Goal: Transaction & Acquisition: Purchase product/service

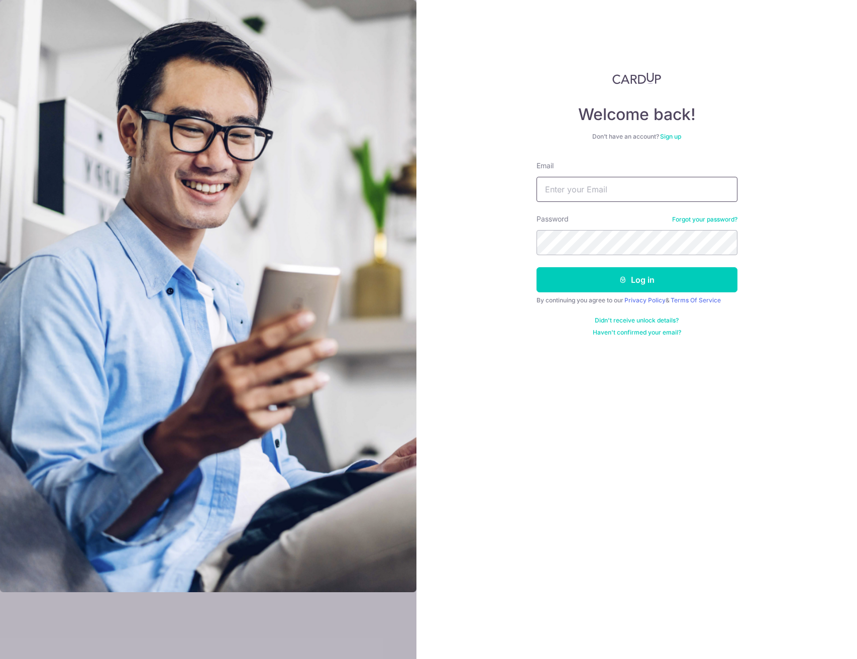
type input "[PERSON_NAME][EMAIL_ADDRESS][DOMAIN_NAME]"
click at [638, 287] on button "Log in" at bounding box center [637, 279] width 201 height 25
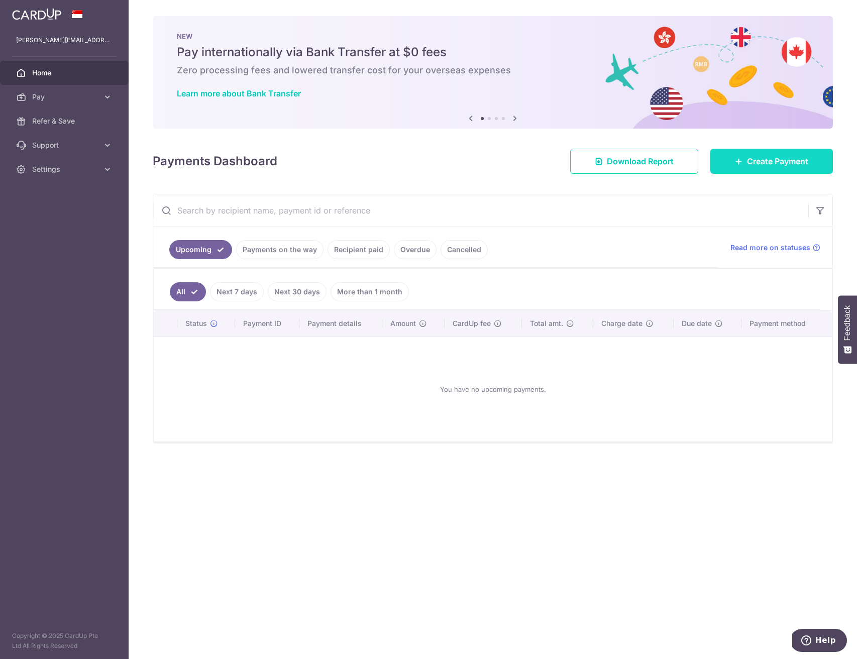
click at [766, 160] on span "Create Payment" at bounding box center [777, 161] width 61 height 12
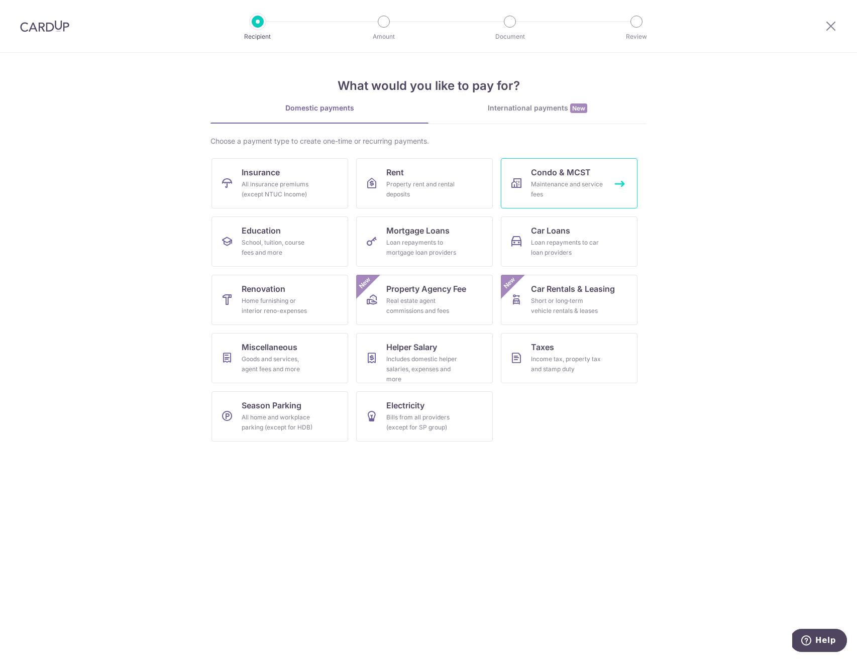
click at [573, 180] on div "Maintenance and service fees" at bounding box center [567, 189] width 72 height 20
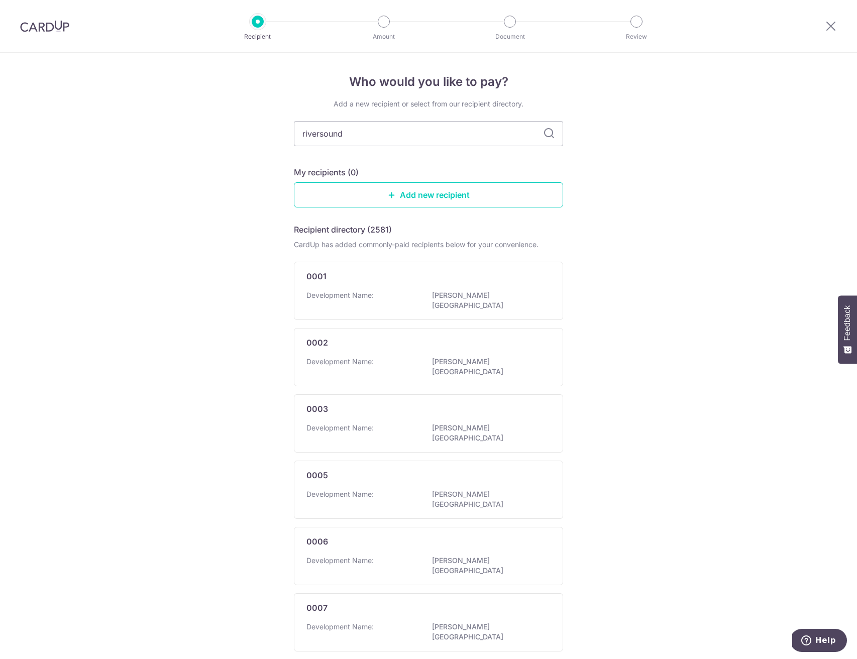
type input "riversound"
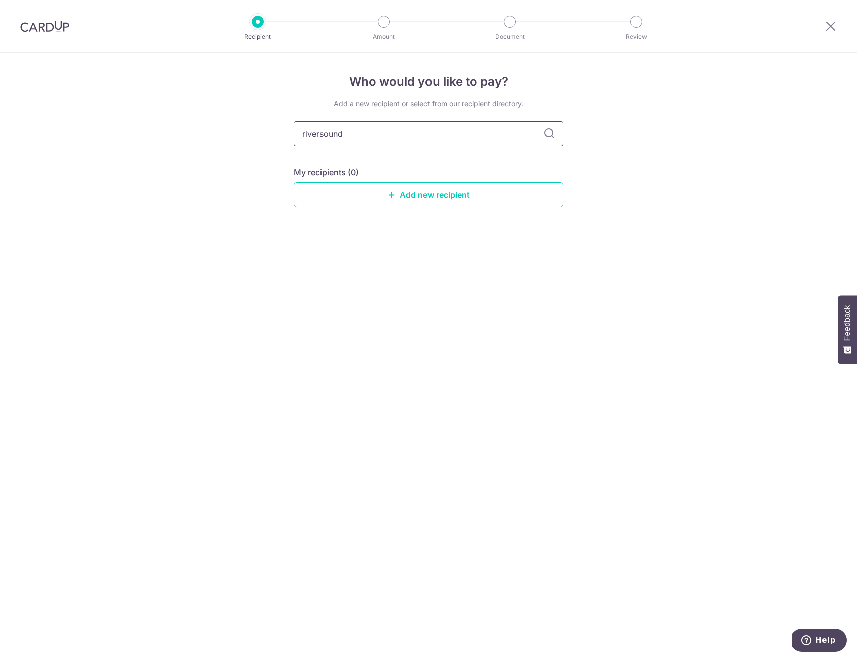
click at [346, 138] on input "riversound" at bounding box center [428, 133] width 269 height 25
type input "4302"
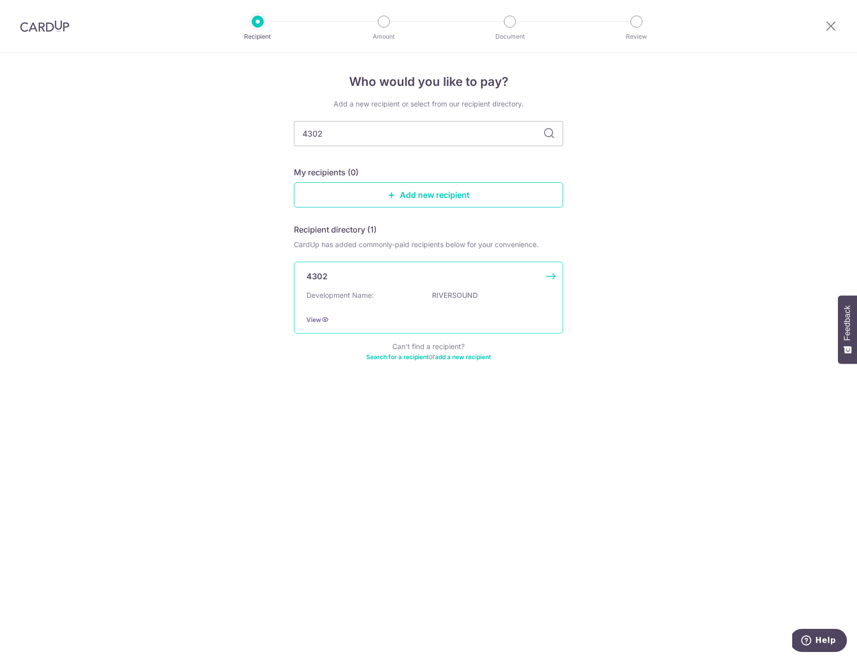
click at [432, 301] on p "RIVERSOUND" at bounding box center [488, 295] width 113 height 10
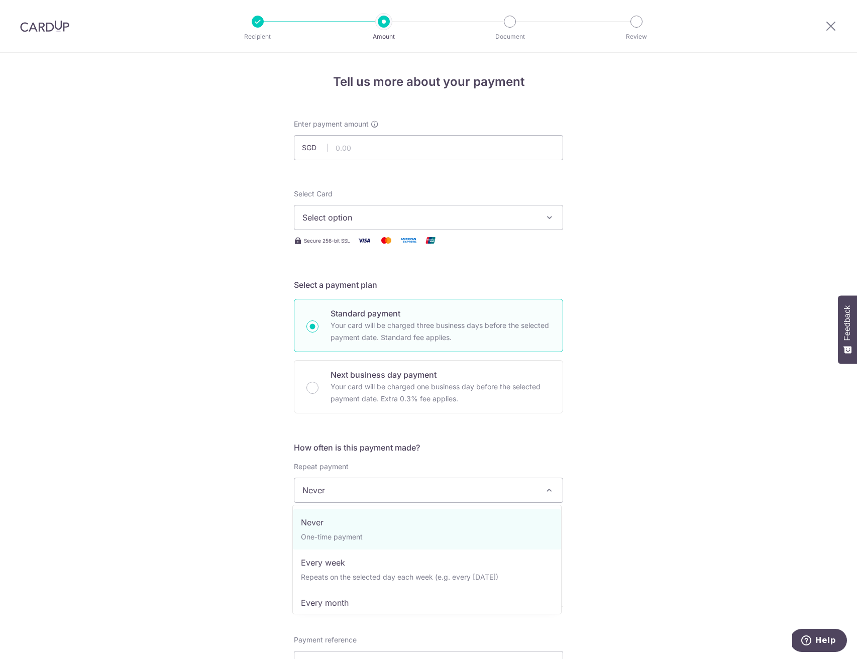
click at [440, 492] on span "Never" at bounding box center [429, 490] width 268 height 24
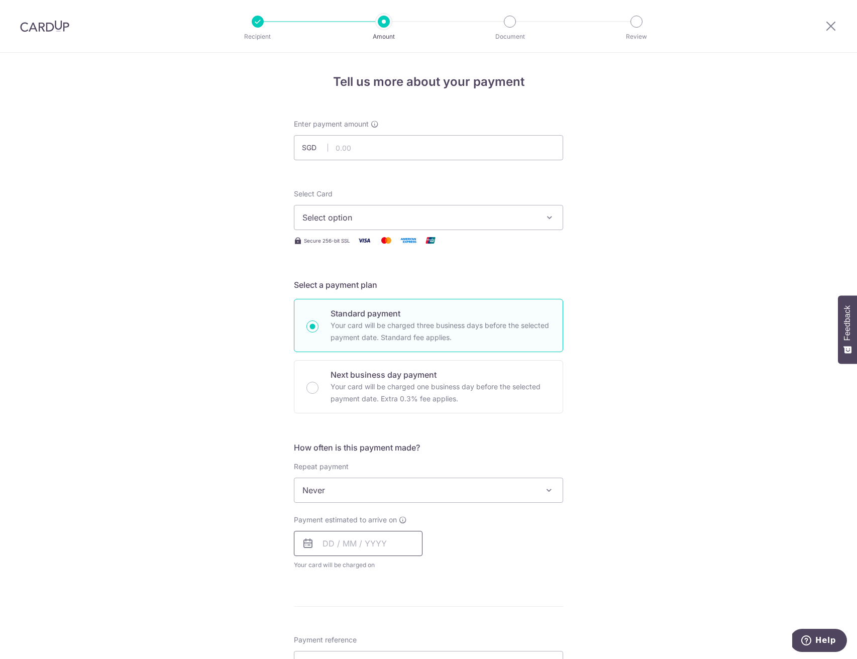
click at [385, 547] on input "text" at bounding box center [358, 543] width 129 height 25
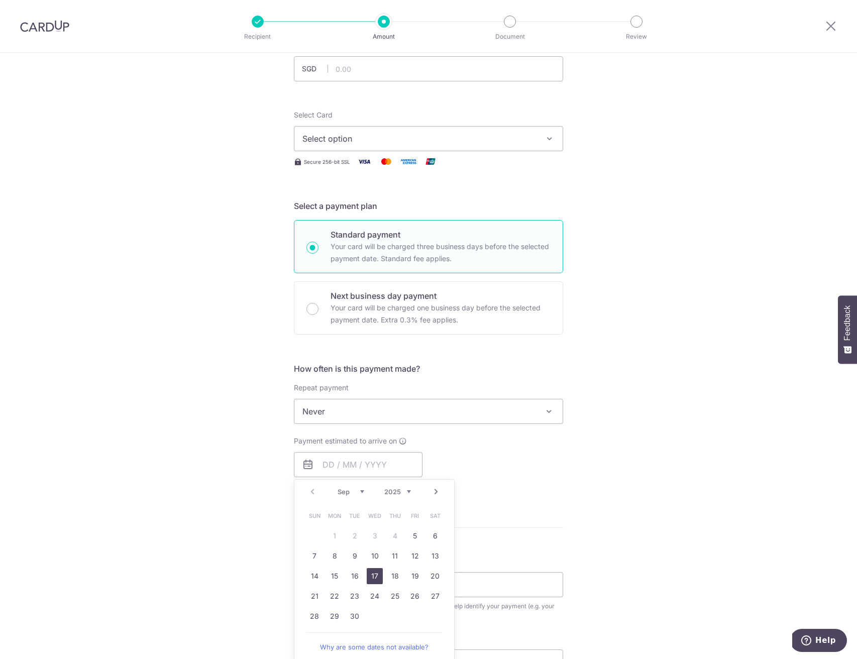
click at [377, 575] on link "17" at bounding box center [375, 576] width 16 height 16
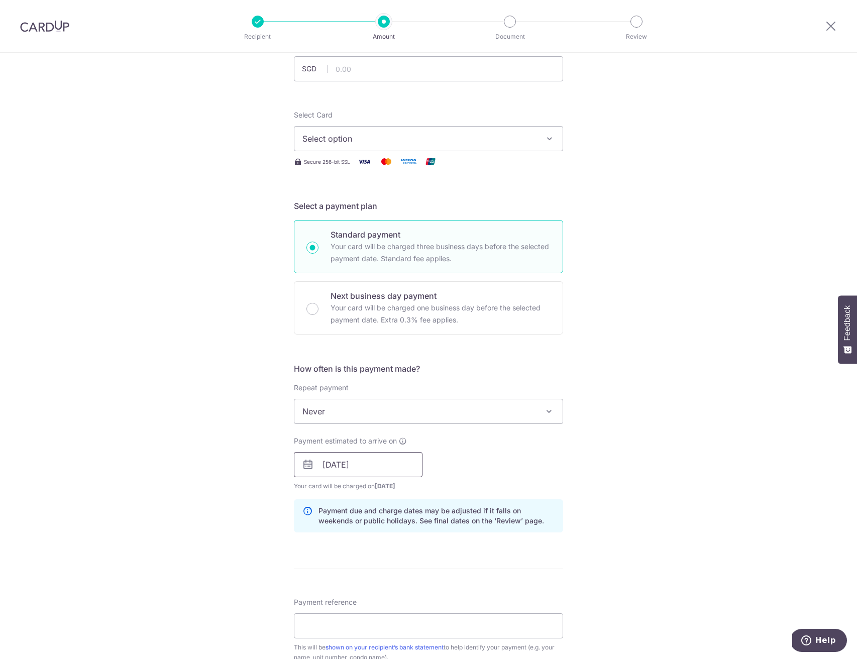
click at [401, 475] on input "17/09/2025" at bounding box center [358, 464] width 129 height 25
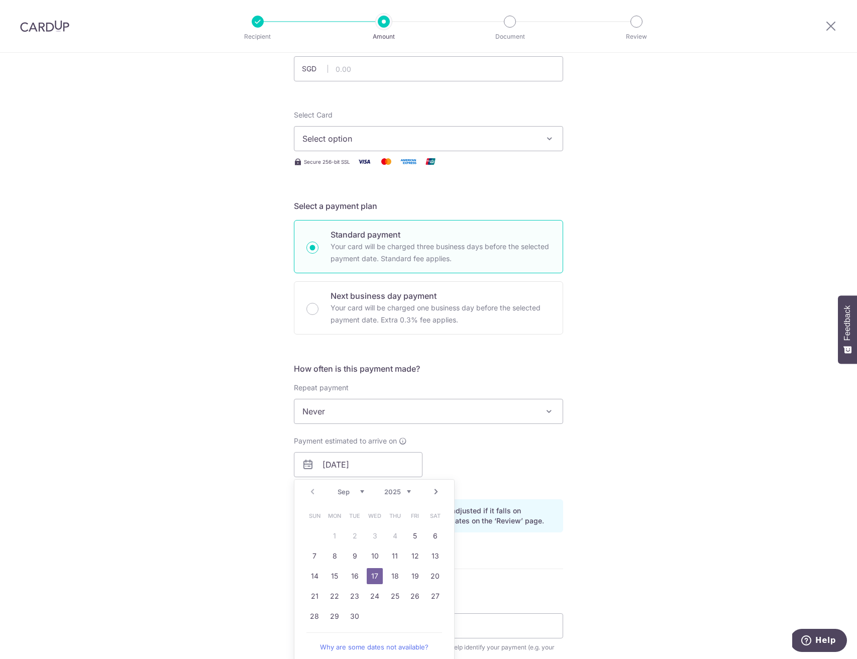
click at [402, 576] on td "18" at bounding box center [395, 576] width 20 height 20
type input "18/09/2025"
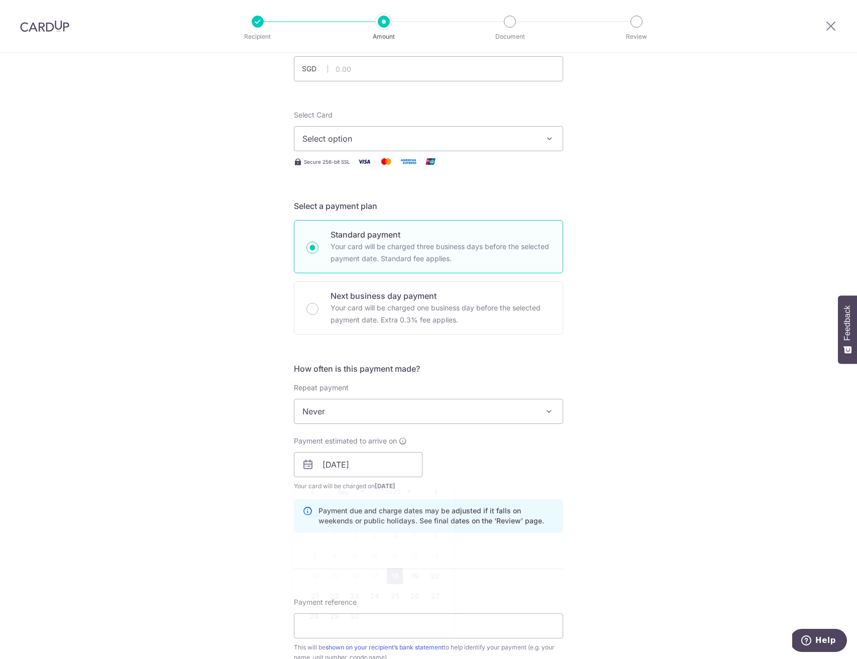
click at [396, 579] on form "Enter payment amount SGD Select Card Select option Add credit card Your Cards *…" at bounding box center [428, 458] width 269 height 837
click at [408, 470] on input "18/09/2025" at bounding box center [358, 464] width 129 height 25
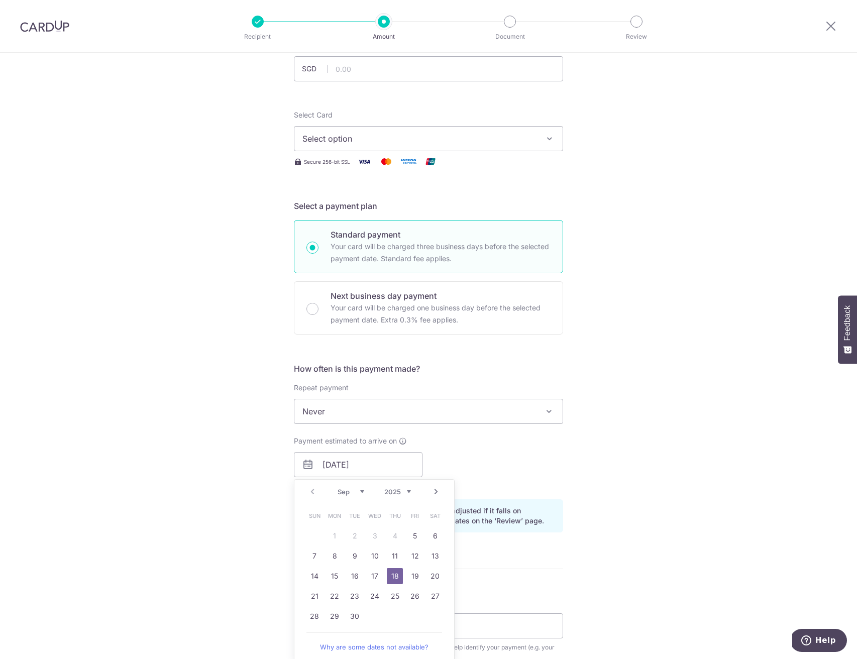
click at [555, 469] on div "Payment estimated to arrive on 18/09/2025 Prev Next Sep Oct Nov Dec 2025 2026 2…" at bounding box center [428, 463] width 281 height 55
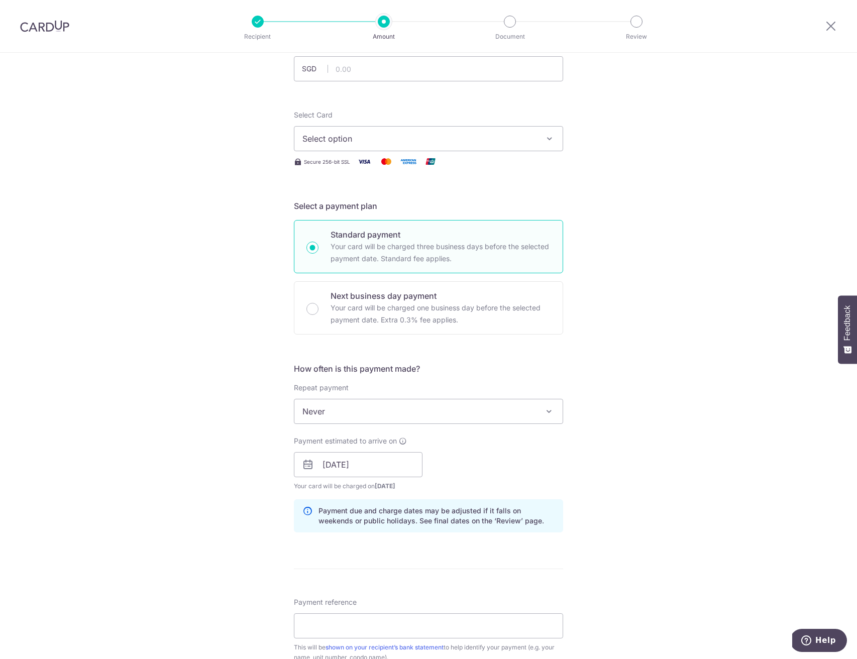
scroll to position [196, 0]
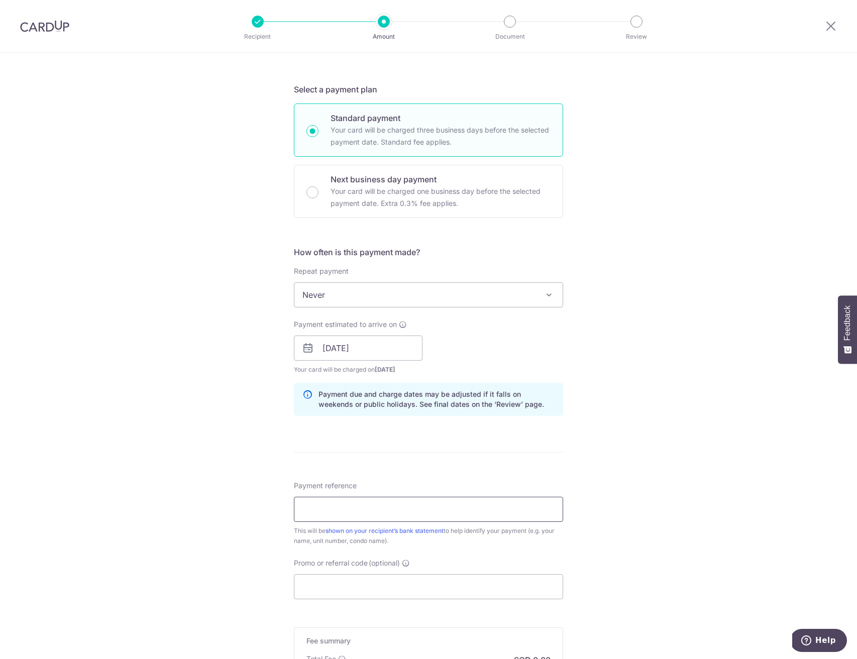
click at [423, 515] on input "Payment reference" at bounding box center [428, 509] width 269 height 25
type input "Block 9 11-25"
click at [721, 552] on div "Tell us more about your payment Enter payment amount SGD Select Card Select opt…" at bounding box center [428, 332] width 857 height 950
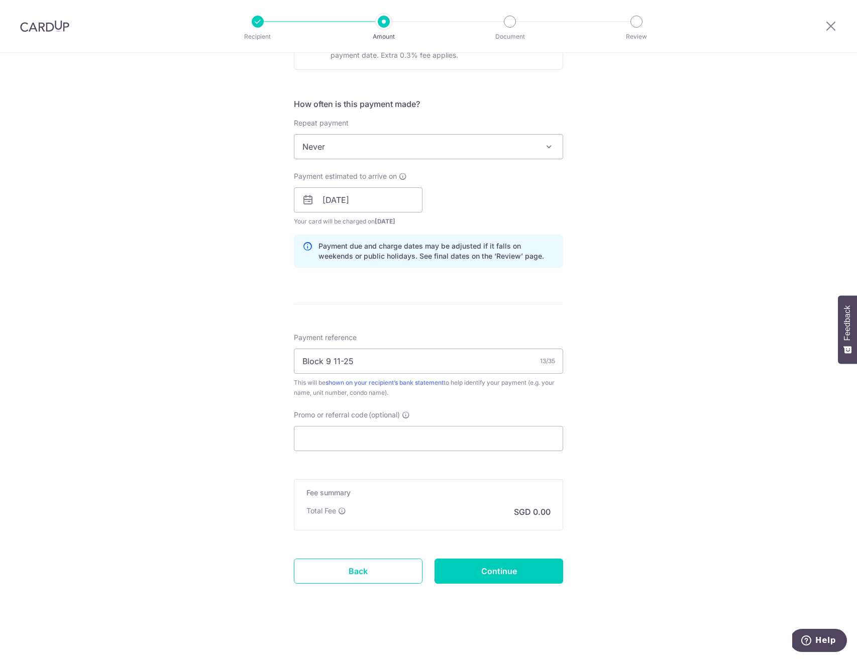
scroll to position [41, 0]
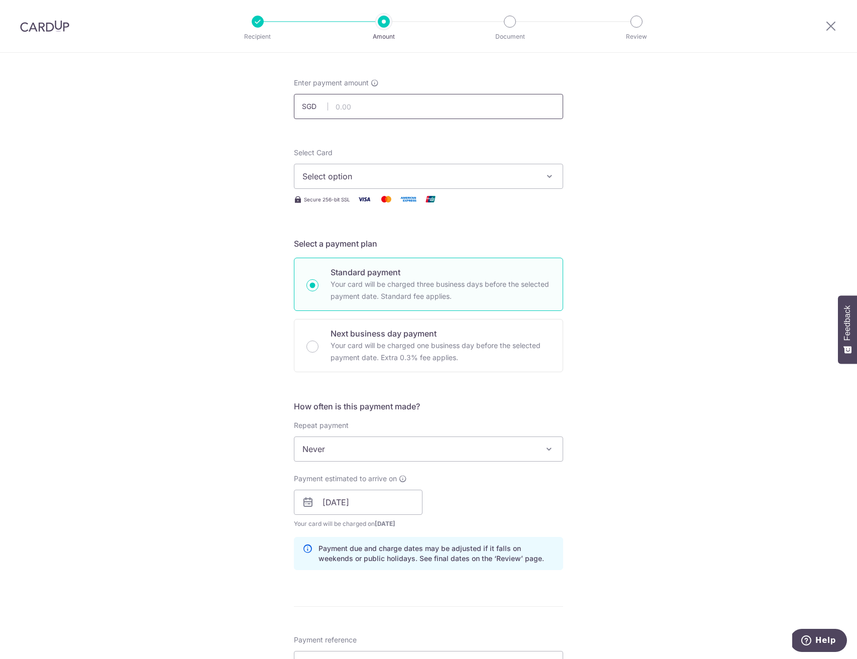
click at [400, 99] on input "text" at bounding box center [428, 106] width 269 height 25
click at [399, 167] on button "Select option" at bounding box center [428, 176] width 269 height 25
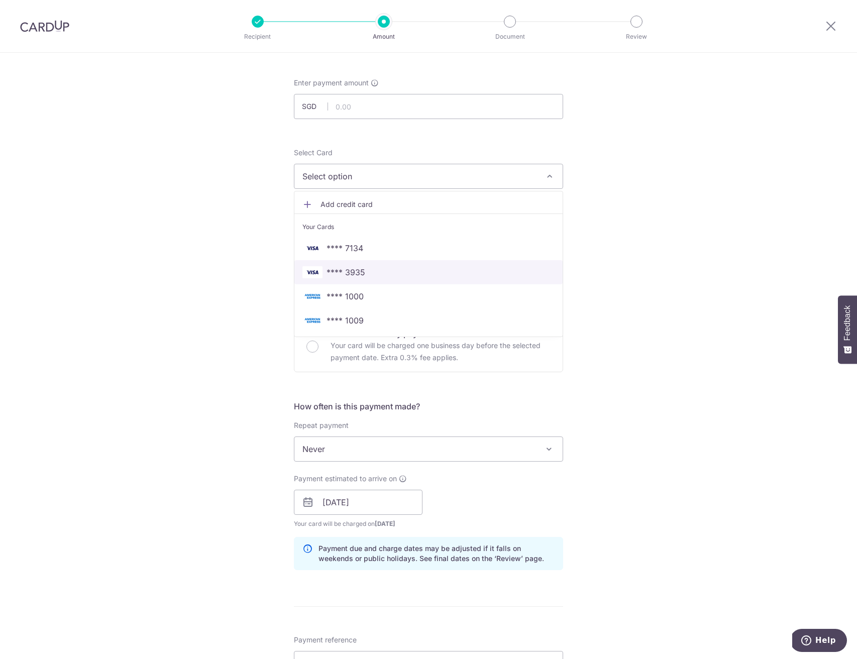
click at [385, 279] on link "**** 3935" at bounding box center [429, 272] width 268 height 24
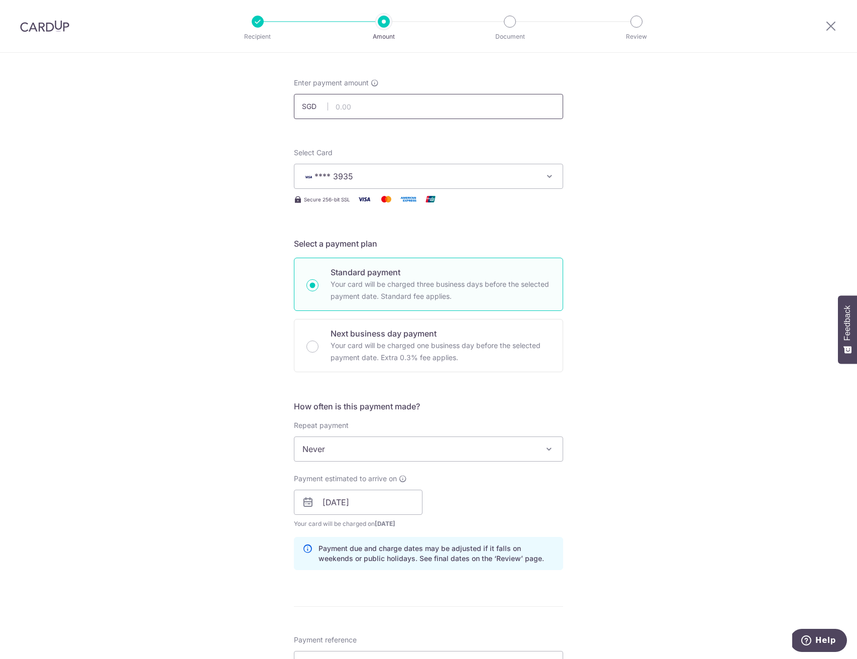
click at [390, 109] on input "text" at bounding box center [428, 106] width 269 height 25
click at [793, 272] on div "Tell us more about your payment Enter payment amount SGD 1075.83 Select Card **…" at bounding box center [428, 487] width 857 height 950
type input "1,075.83"
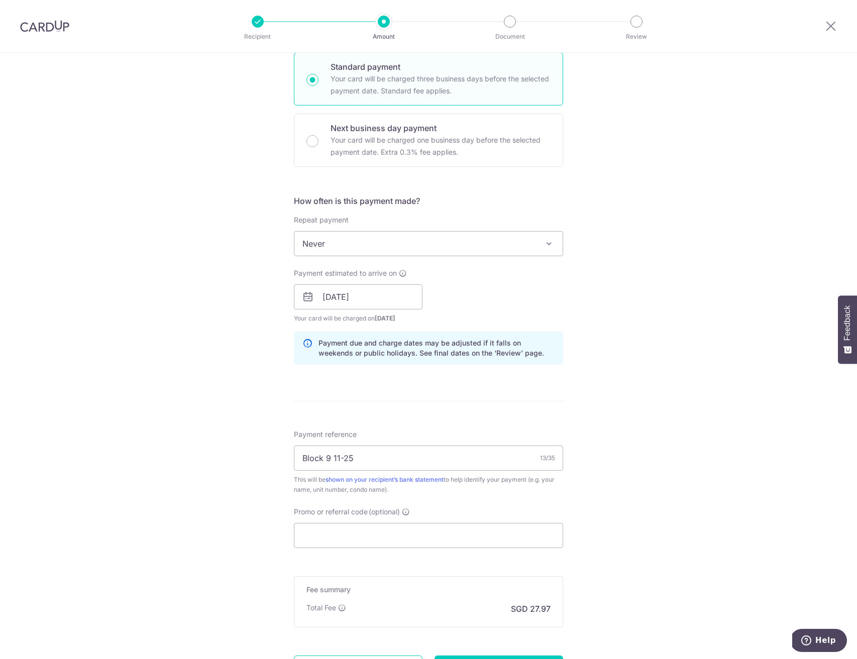
scroll to position [344, 0]
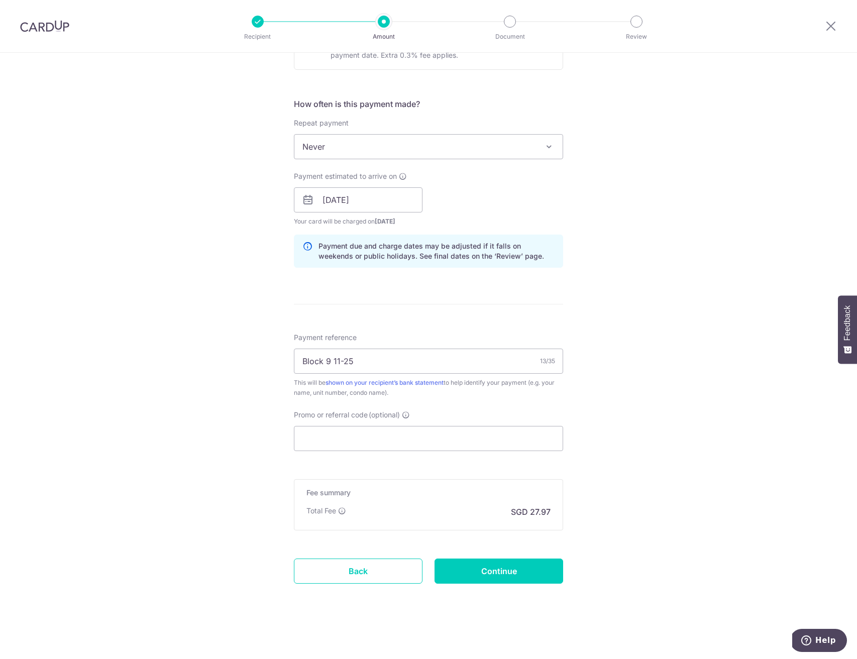
click at [422, 458] on form "Enter payment amount SGD 1,075.83 1075.83 Select Card **** 3935 Add credit card…" at bounding box center [428, 193] width 269 height 837
click at [424, 450] on input "Promo or referral code (optional)" at bounding box center [428, 438] width 269 height 25
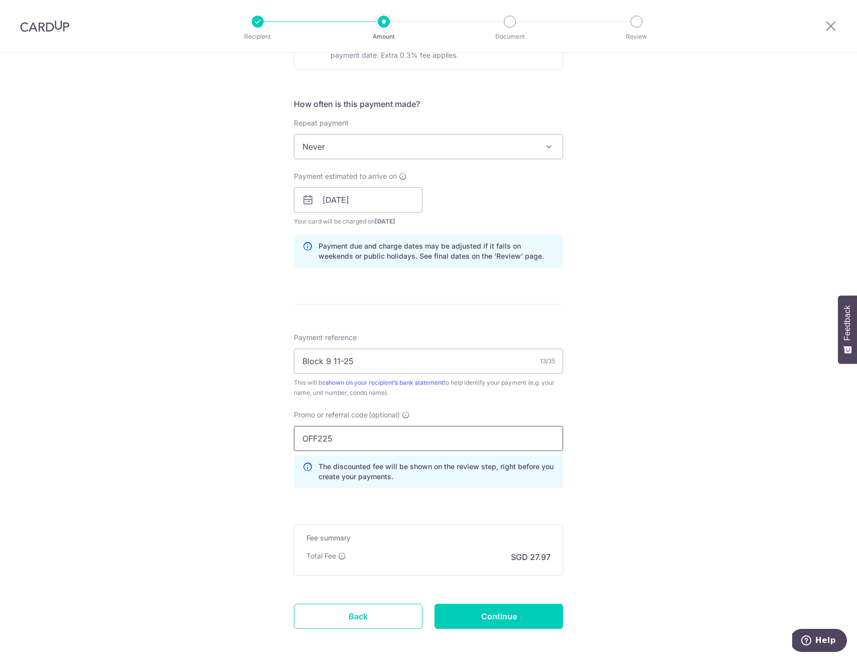
type input "OFF225"
click at [471, 598] on form "Enter payment amount SGD 1,075.83 1075.83 Select Card **** 3935 Add credit card…" at bounding box center [428, 216] width 269 height 882
click at [472, 610] on input "Continue" at bounding box center [499, 616] width 129 height 25
type input "Create Schedule"
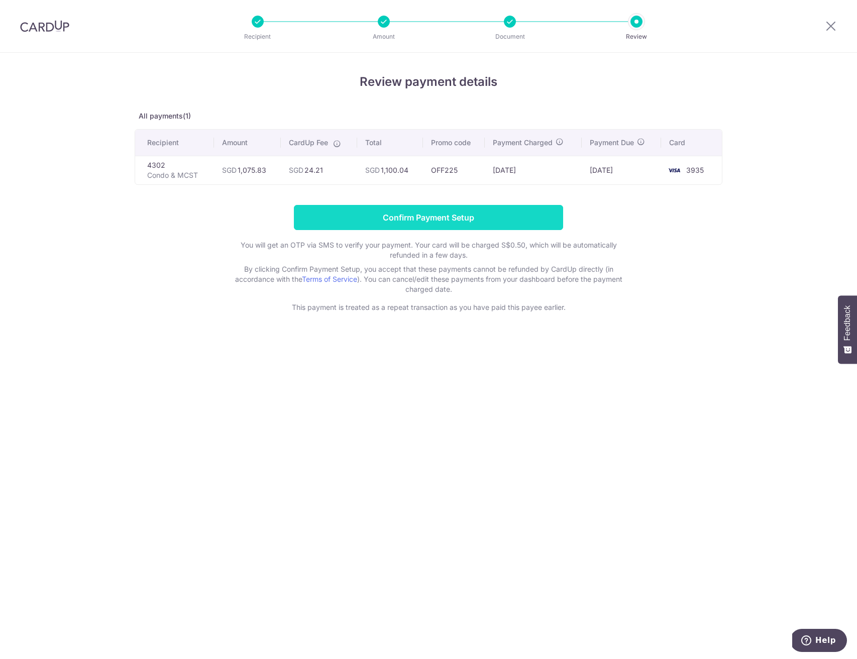
click at [419, 221] on input "Confirm Payment Setup" at bounding box center [428, 217] width 269 height 25
